Goal: Task Accomplishment & Management: Use online tool/utility

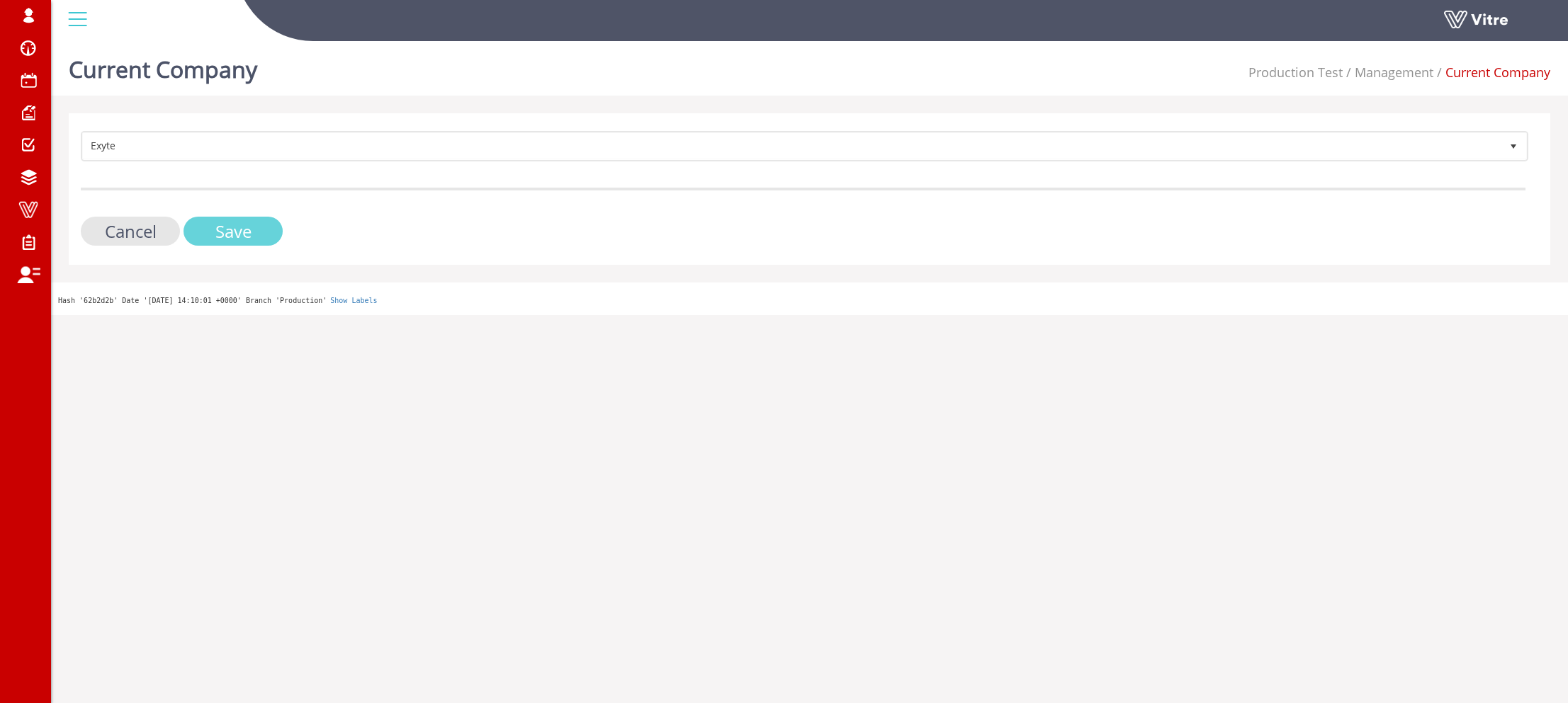
click at [226, 229] on input "Save" at bounding box center [233, 231] width 100 height 29
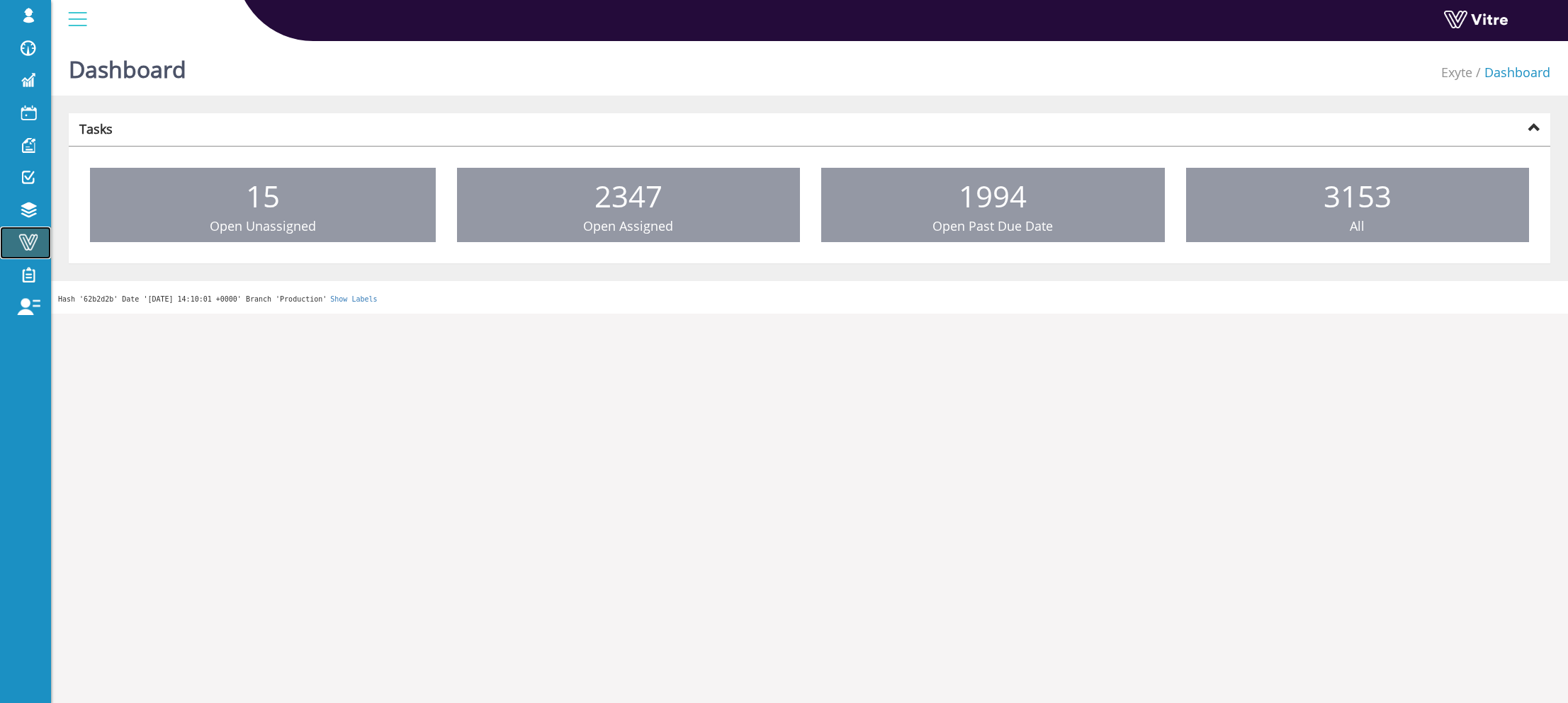
click at [23, 240] on span at bounding box center [28, 241] width 35 height 17
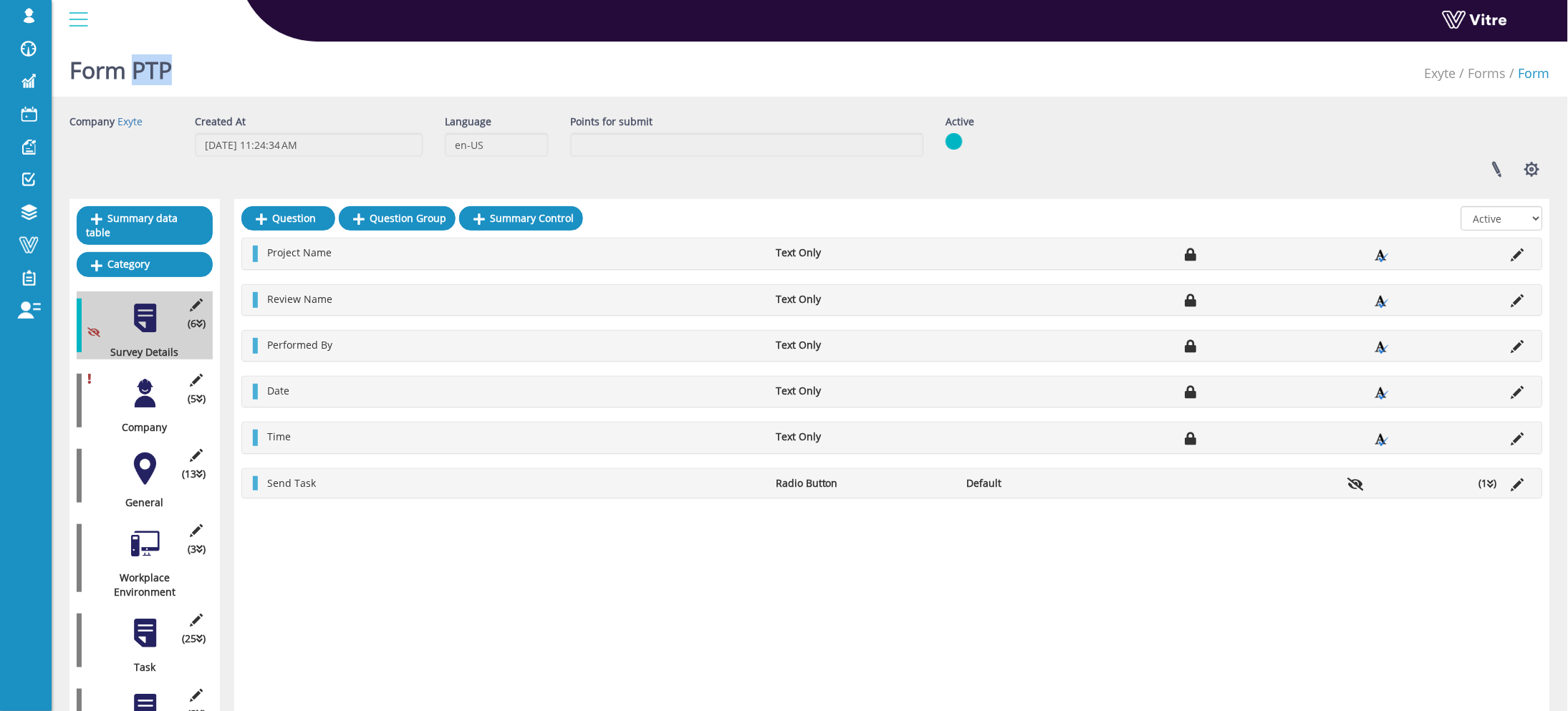
drag, startPoint x: 178, startPoint y: 64, endPoint x: 131, endPoint y: 74, distance: 48.1
click at [131, 74] on div "Form PTP Exyte Forms Form" at bounding box center [810, 66] width 1516 height 61
copy h1 "PTP"
click at [42, 107] on span at bounding box center [29, 113] width 36 height 17
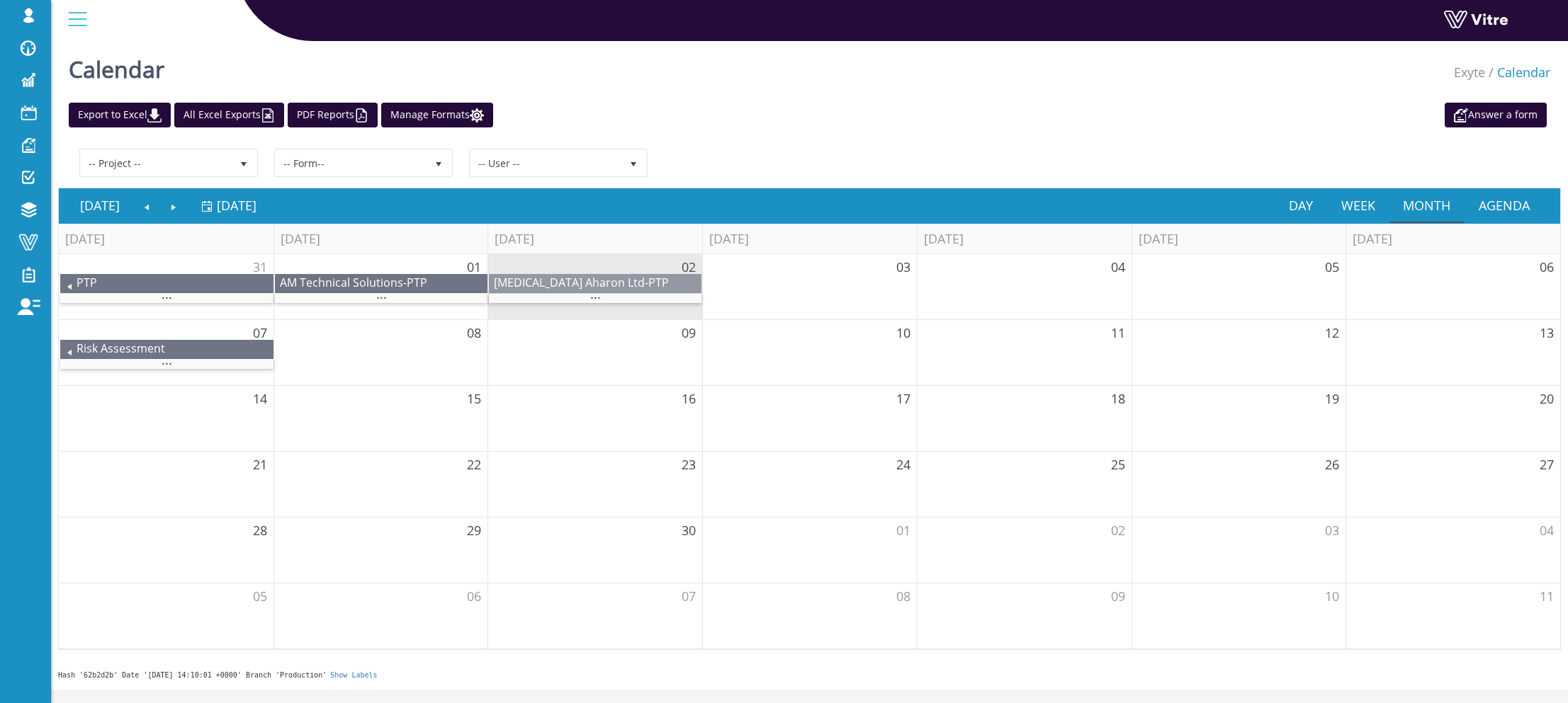
click at [659, 292] on div "Chemo Aharon Ltd - PTP" at bounding box center [595, 284] width 212 height 19
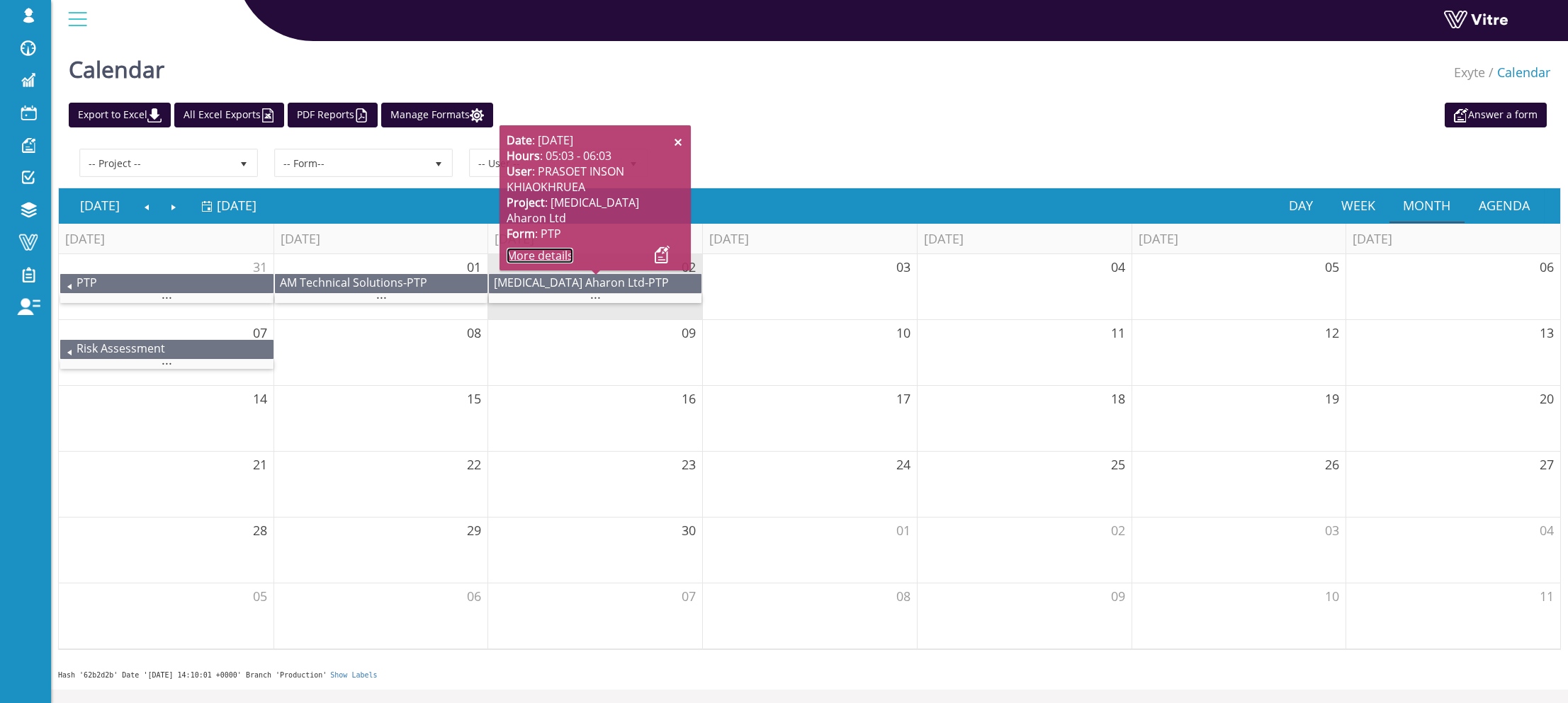
click at [529, 251] on link "More details" at bounding box center [540, 255] width 67 height 16
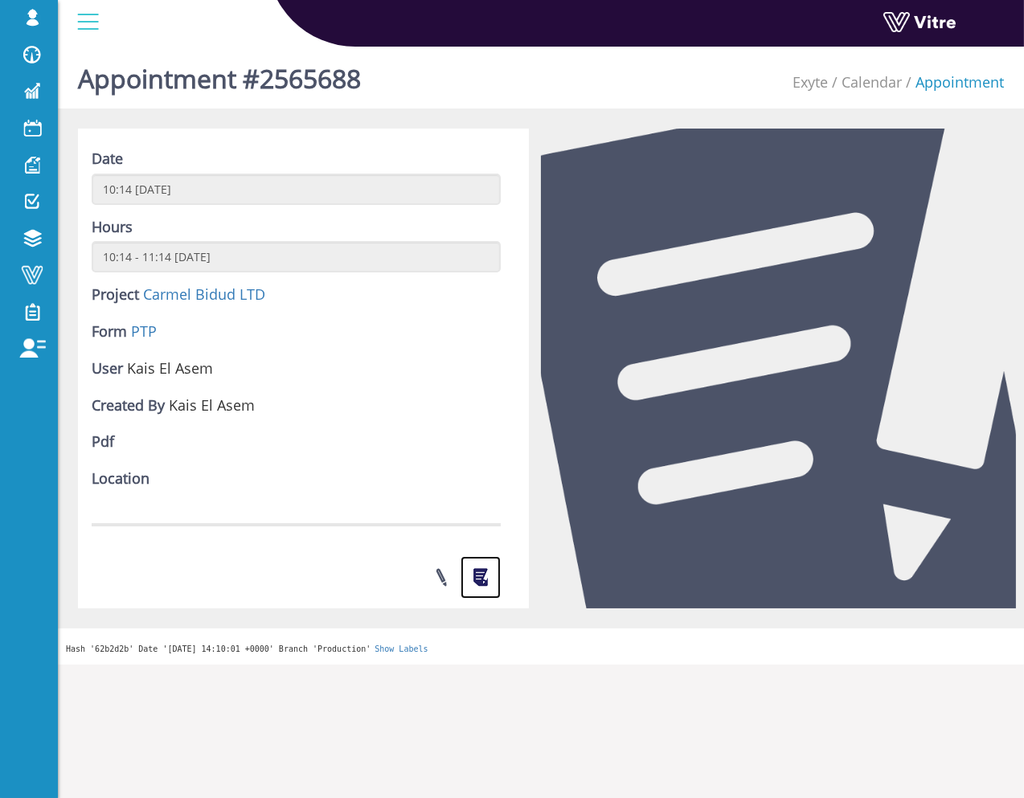
click at [494, 578] on link at bounding box center [481, 577] width 40 height 43
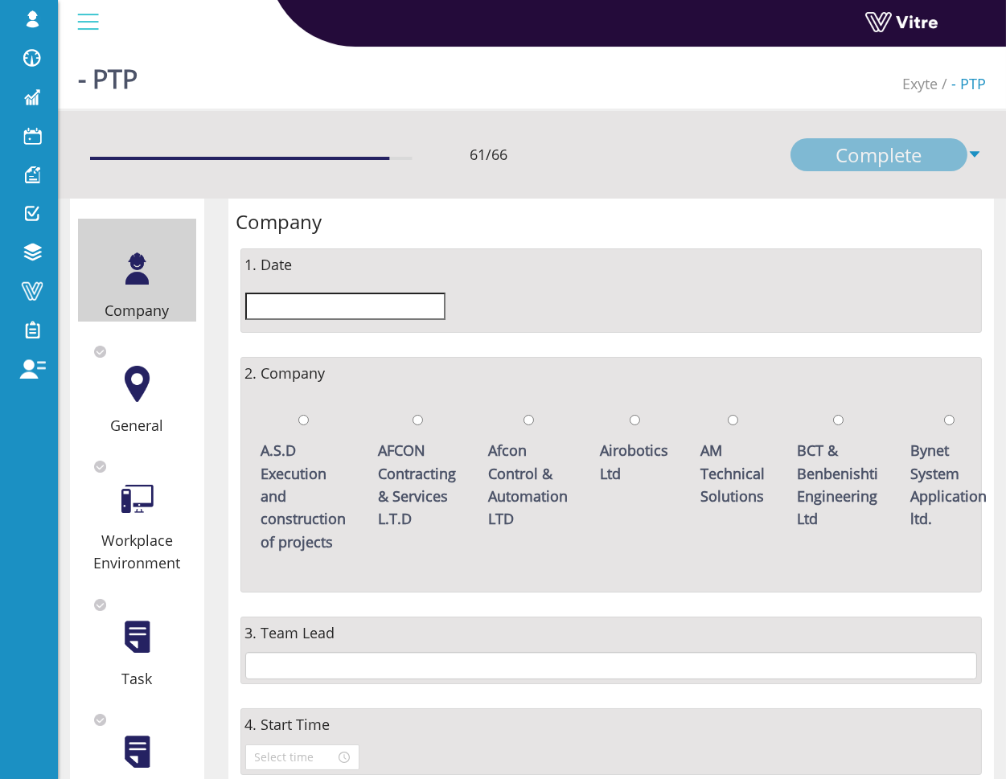
click at [149, 392] on div at bounding box center [137, 384] width 36 height 36
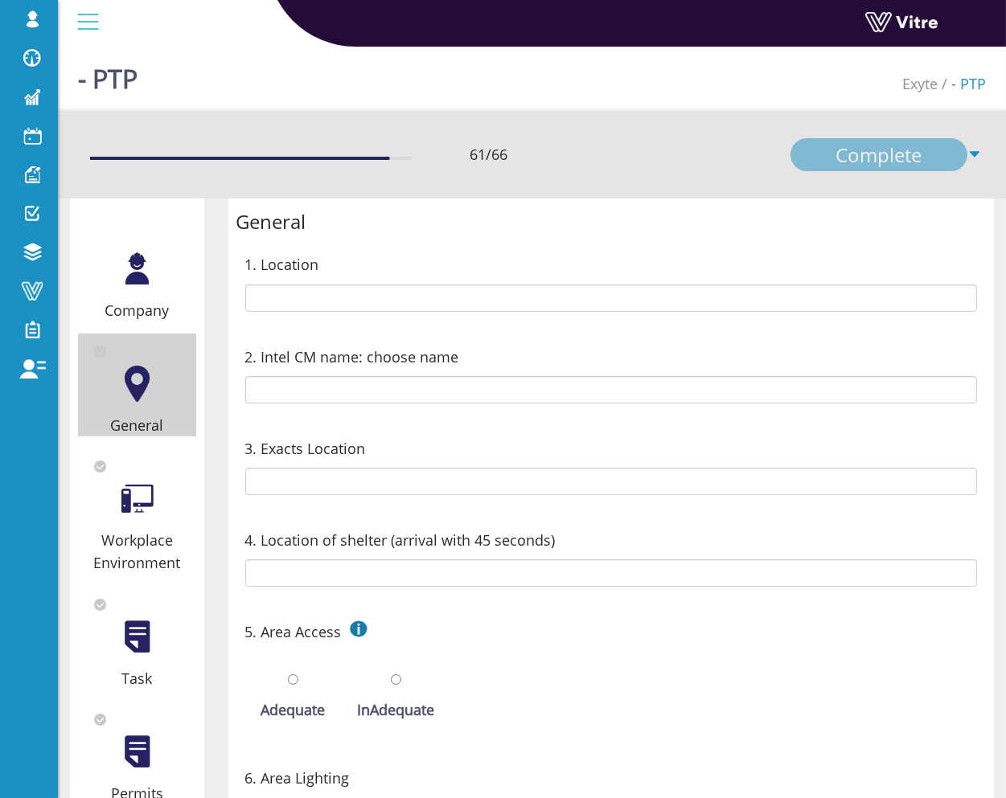
click at [155, 517] on div "Workplace Environment" at bounding box center [137, 512] width 118 height 126
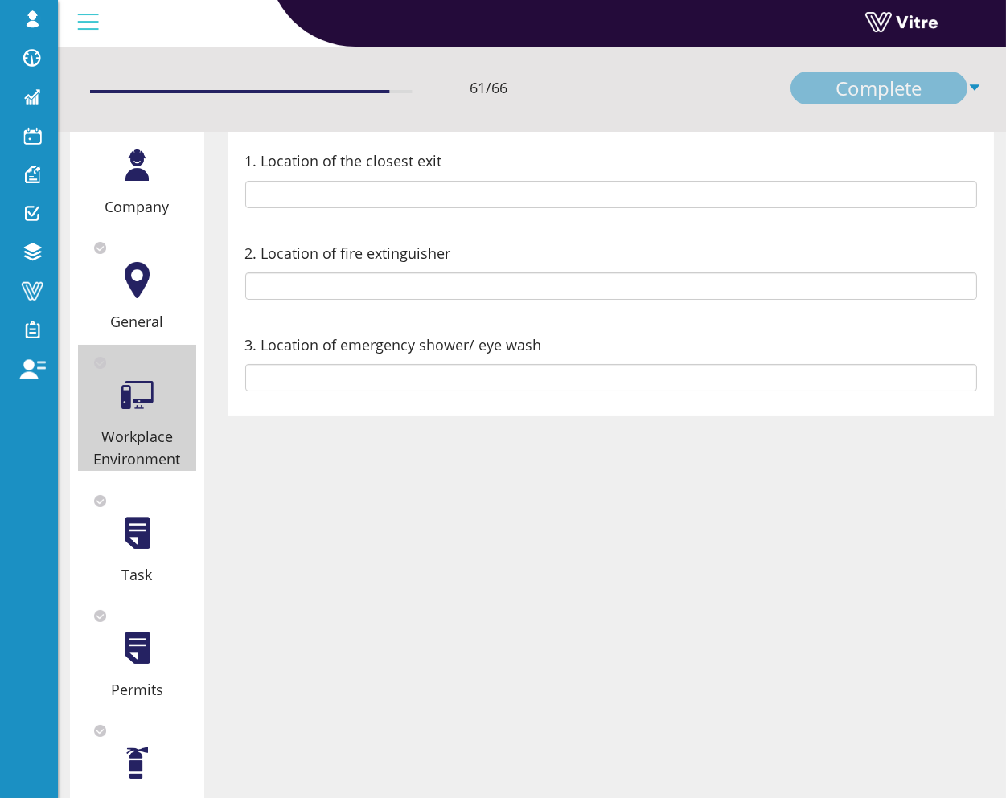
scroll to position [232, 0]
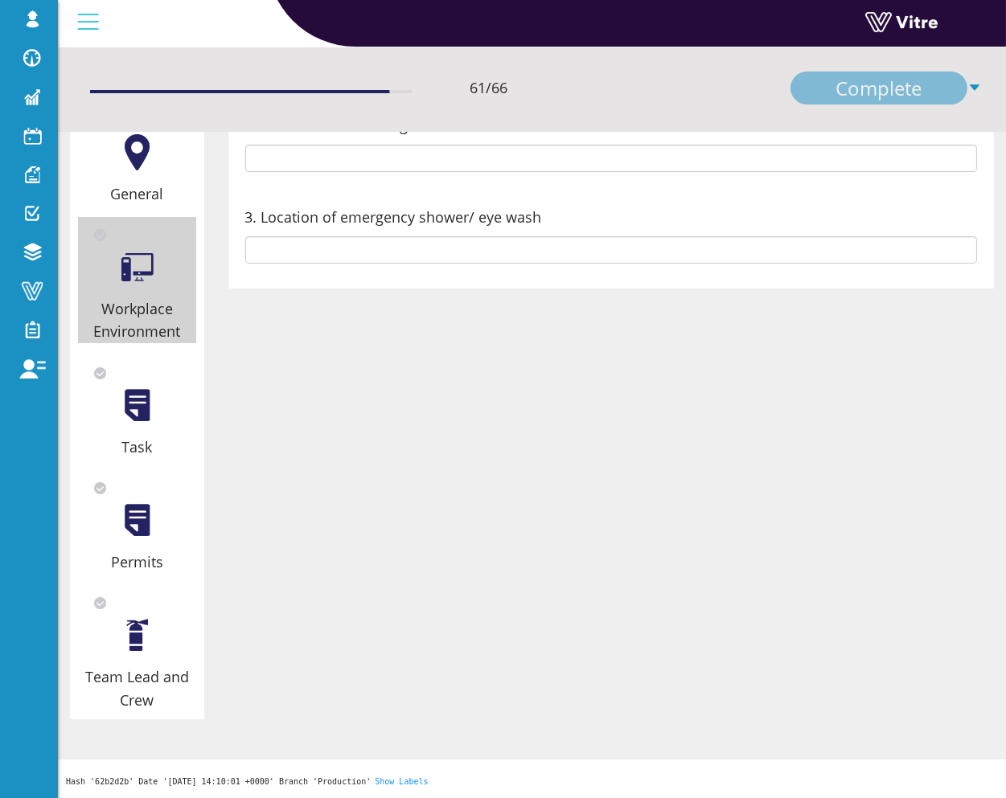
click at [150, 400] on div at bounding box center [137, 405] width 36 height 36
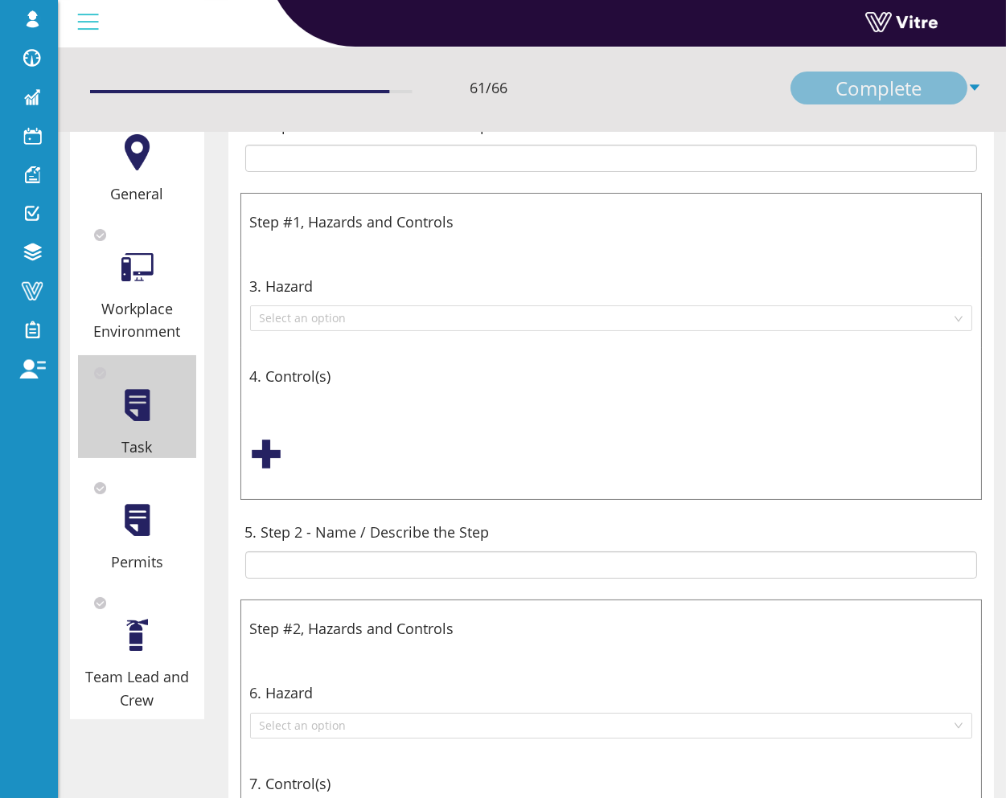
scroll to position [0, 0]
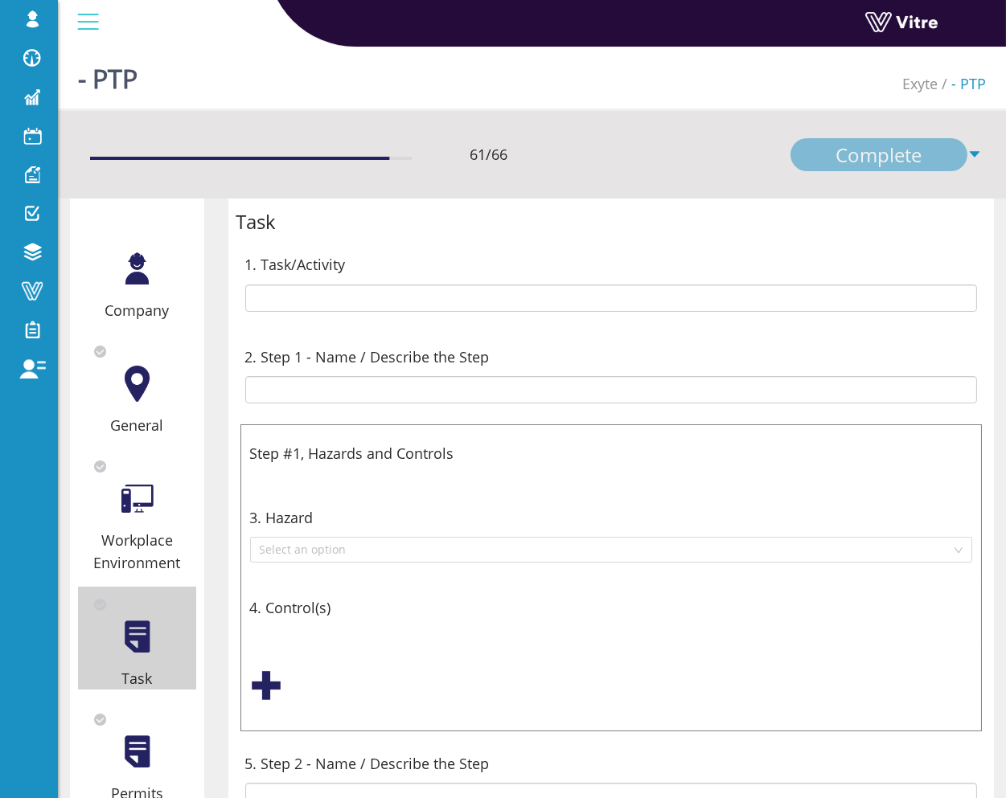
click at [113, 550] on div "Workplace Environment" at bounding box center [137, 552] width 118 height 46
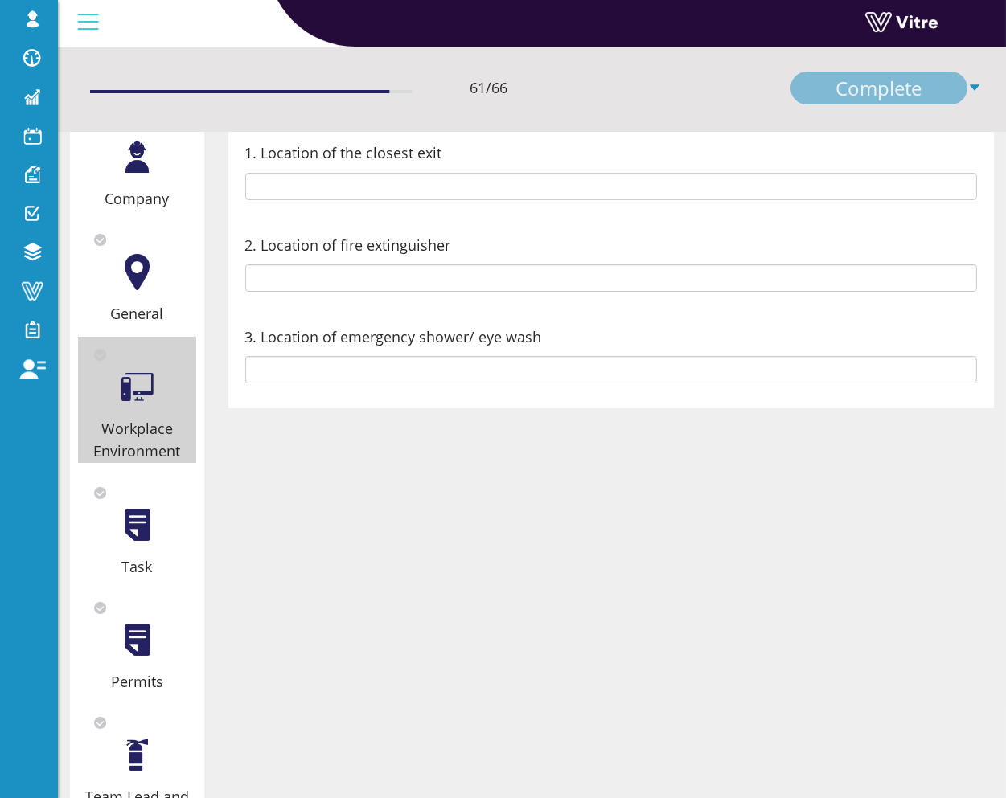
scroll to position [232, 0]
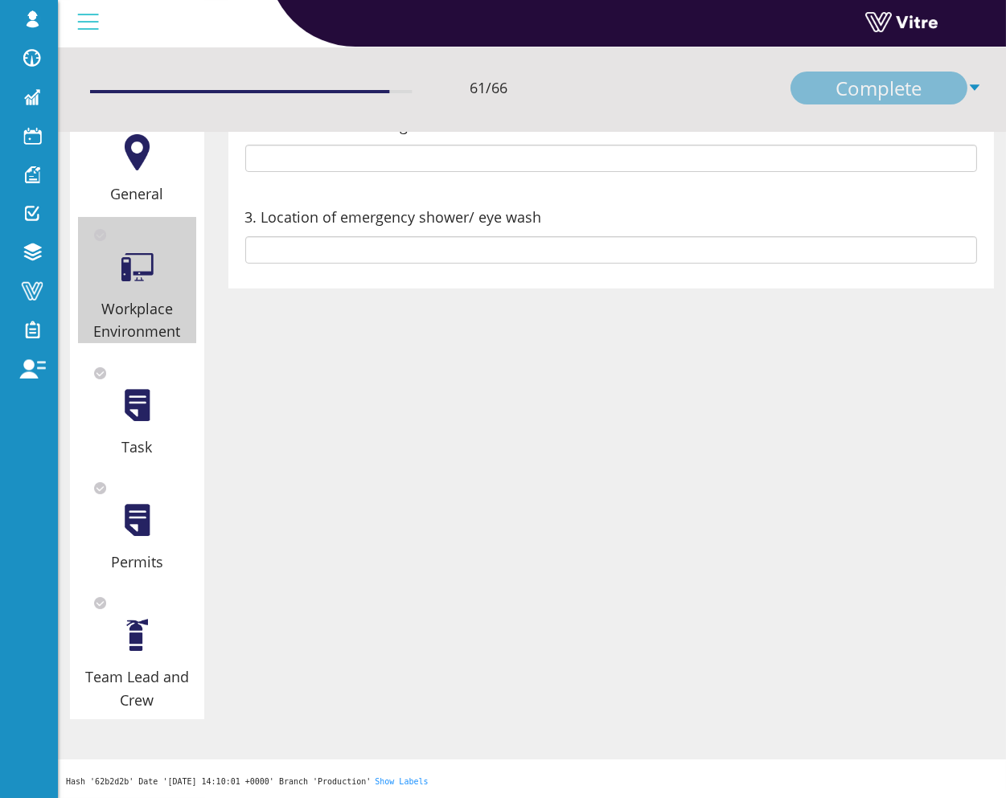
click at [124, 580] on div "Company General Workplace Environment Task Permits Team Lead and Crew" at bounding box center [137, 343] width 134 height 752
click at [123, 631] on div at bounding box center [137, 635] width 36 height 36
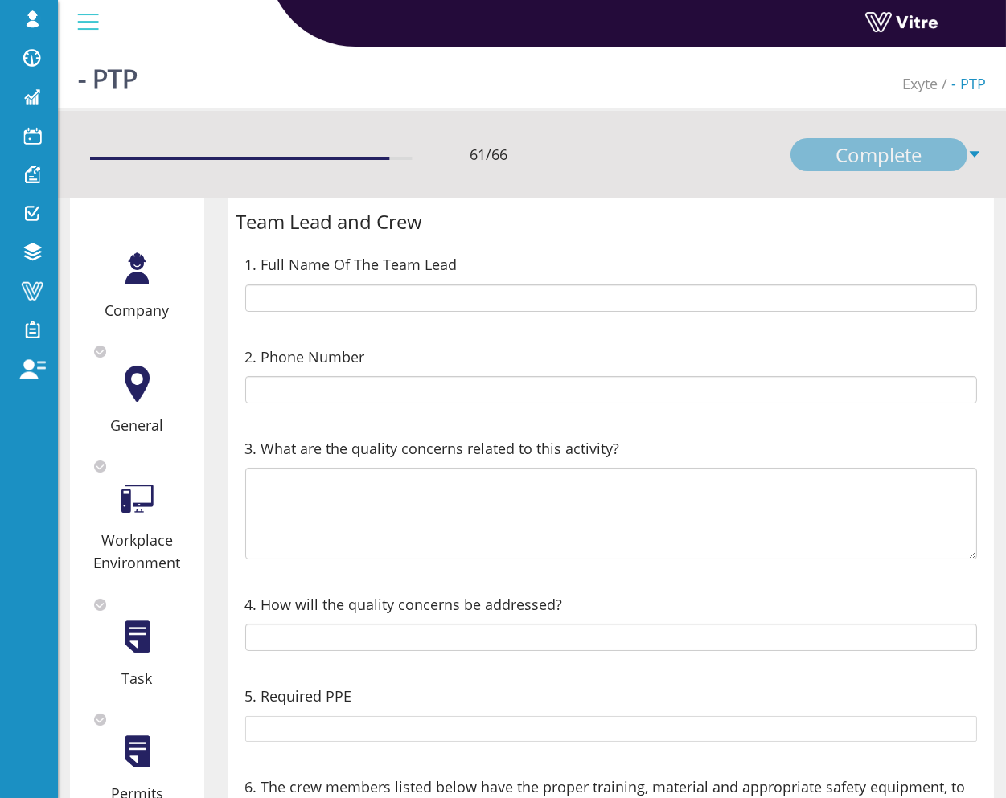
scroll to position [362, 0]
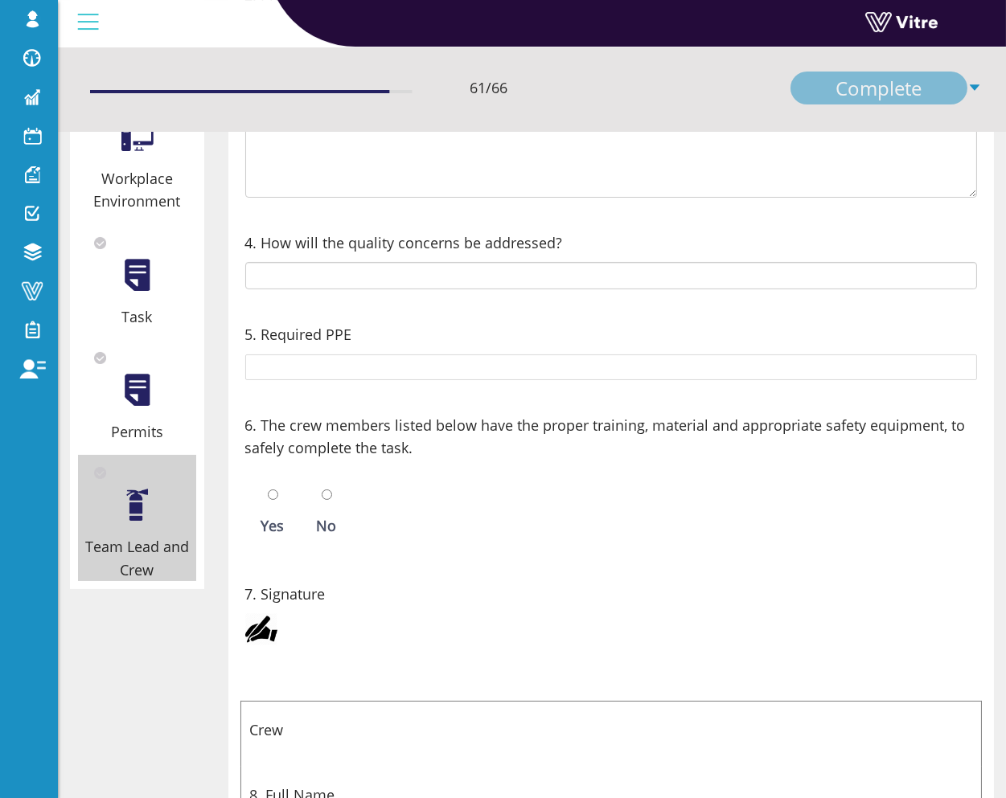
click at [149, 382] on div at bounding box center [137, 390] width 36 height 36
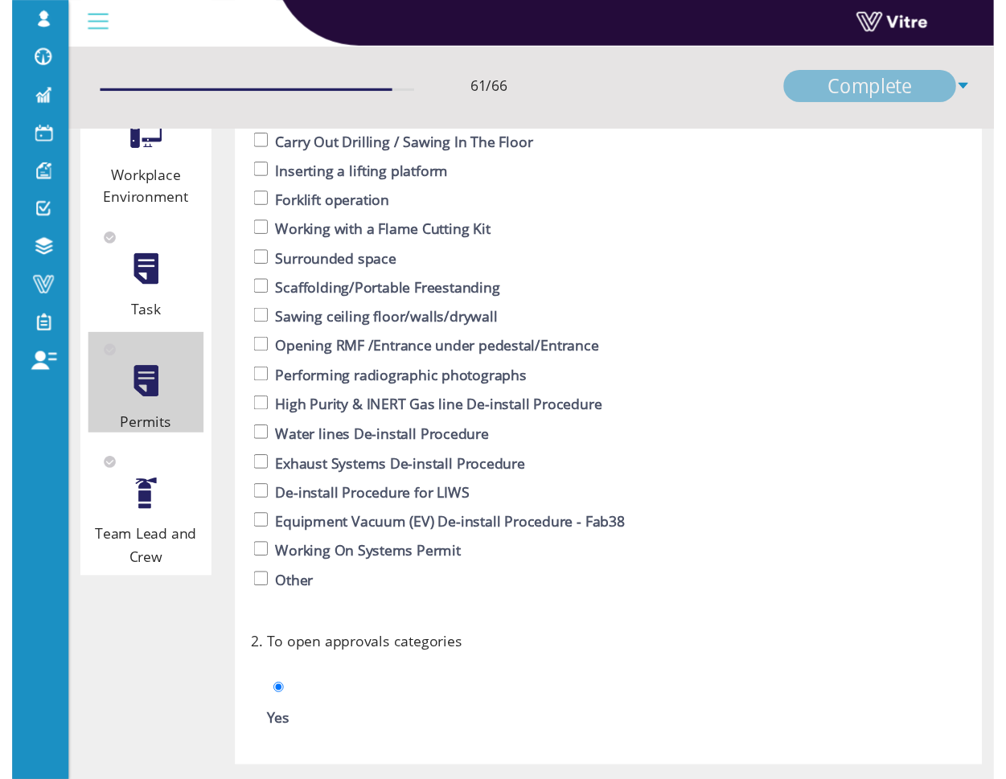
scroll to position [0, 0]
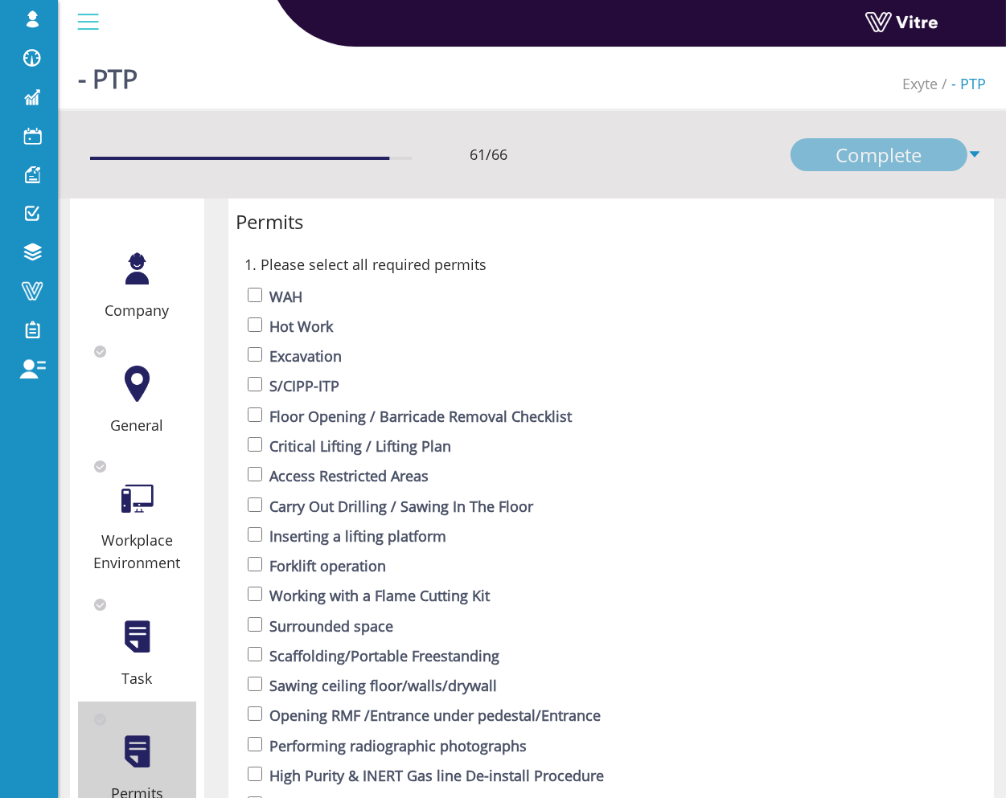
drag, startPoint x: 136, startPoint y: 508, endPoint x: 137, endPoint y: 410, distance: 98.1
click at [136, 507] on div at bounding box center [137, 499] width 36 height 36
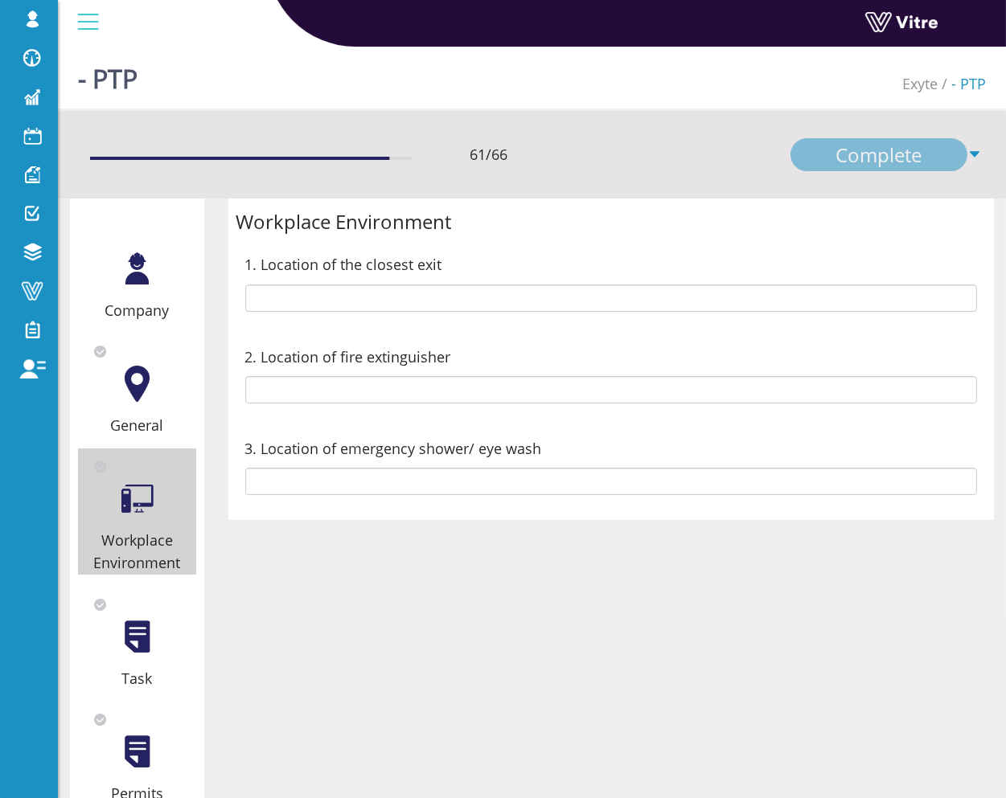
click at [137, 410] on div "General" at bounding box center [137, 385] width 118 height 103
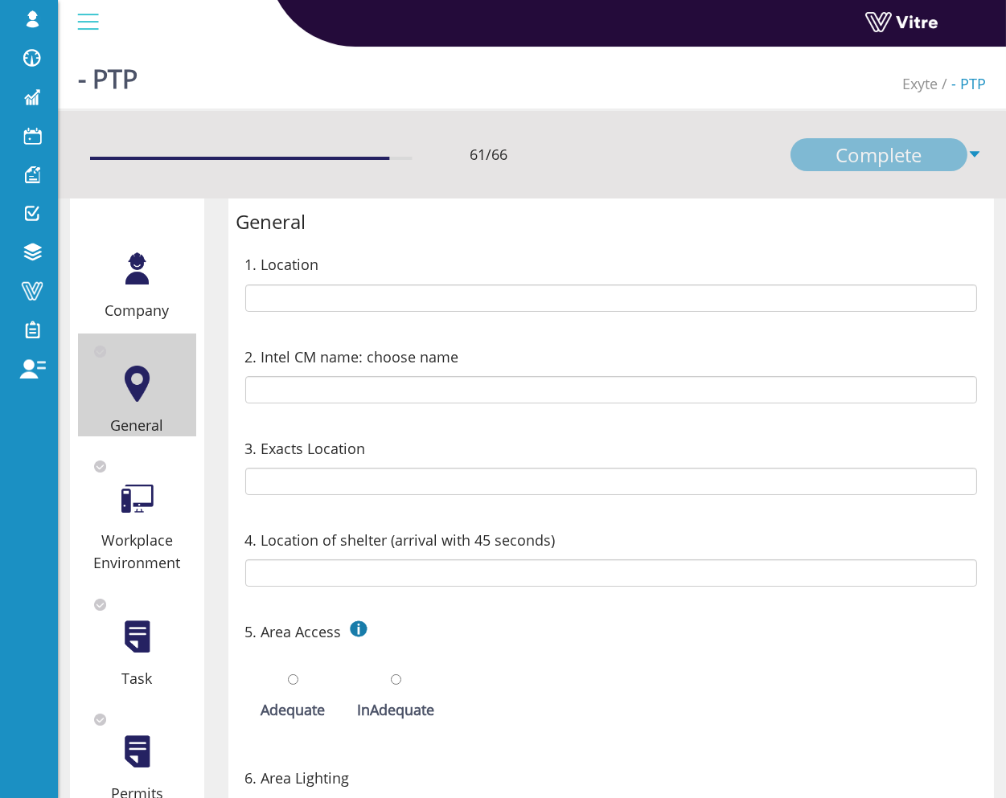
click at [150, 258] on div at bounding box center [137, 269] width 36 height 36
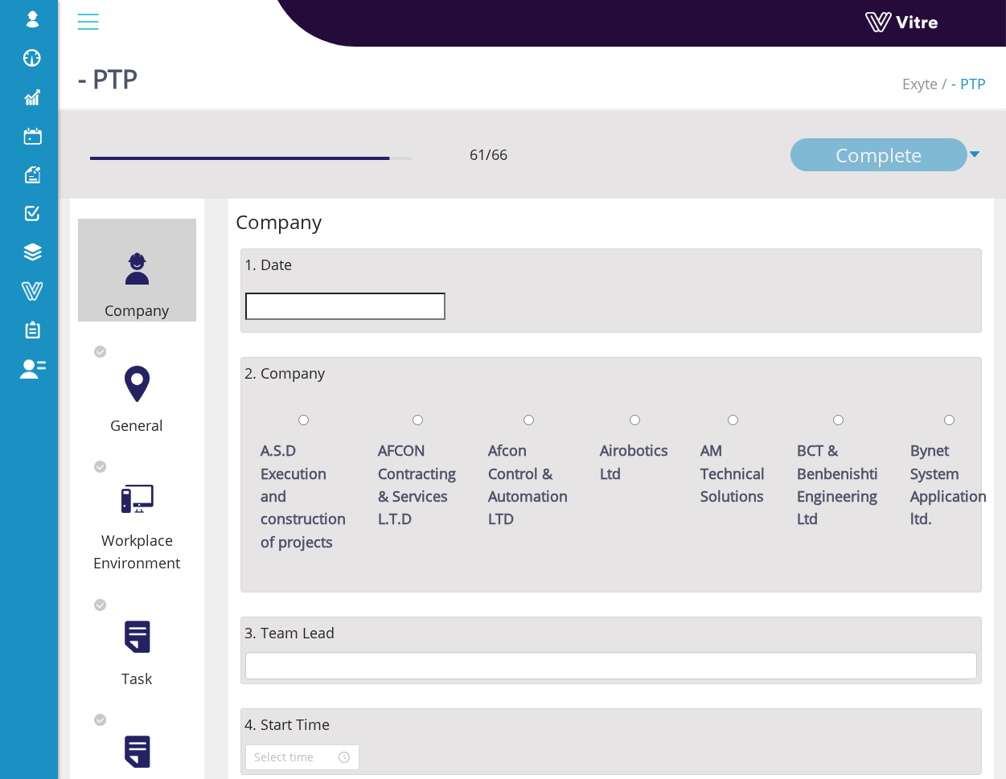
scroll to position [250, 0]
